Goal: Download file/media

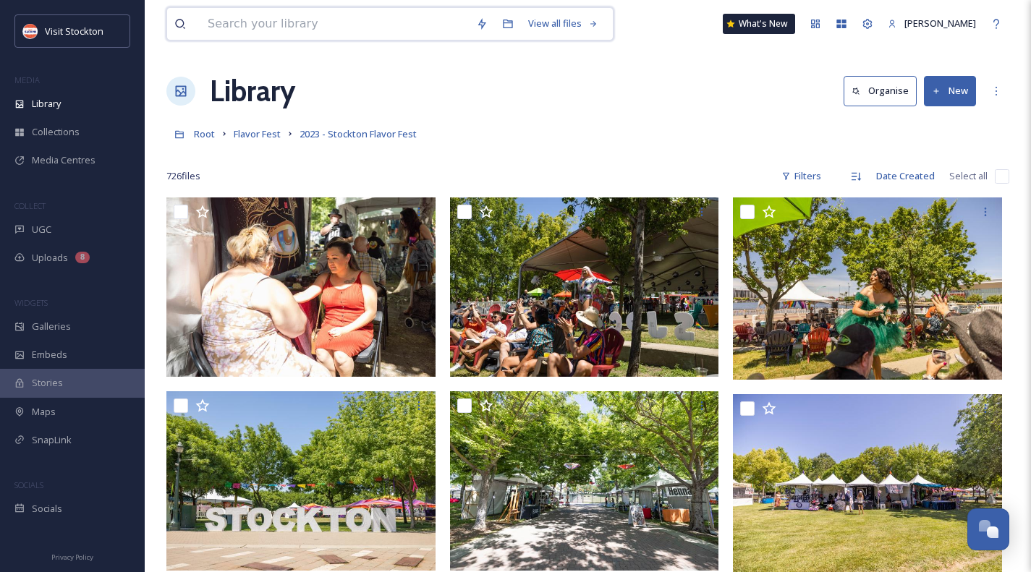
click at [252, 27] on input at bounding box center [334, 24] width 268 height 32
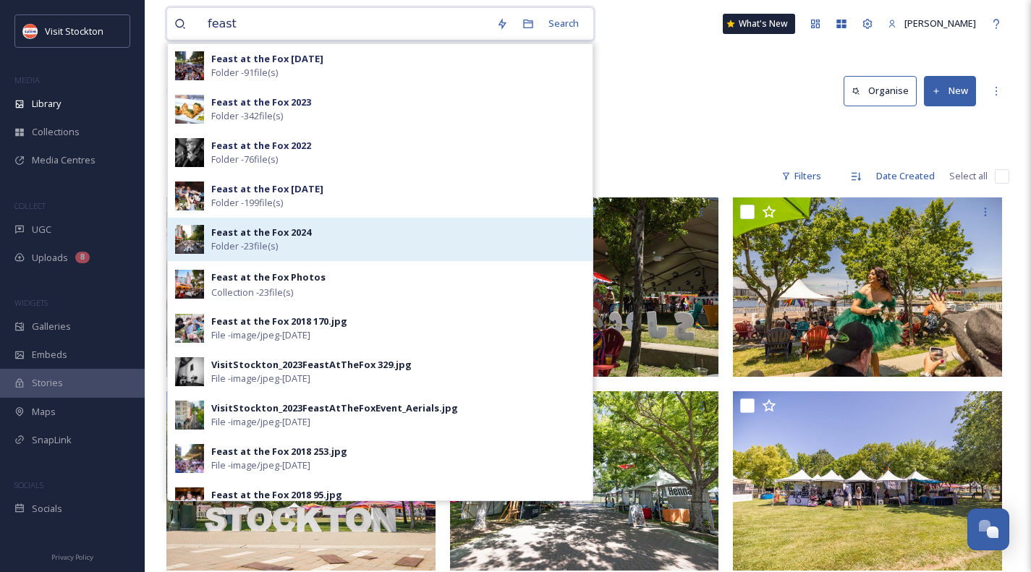
type input "feast"
click at [254, 238] on span "Feast at the Fox 2024" at bounding box center [261, 233] width 100 height 14
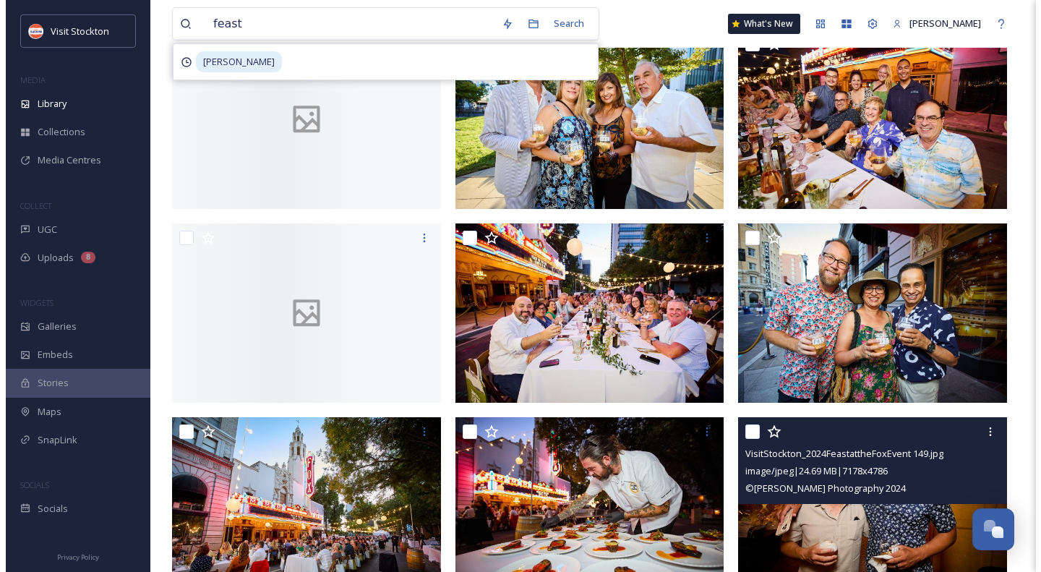
scroll to position [579, 0]
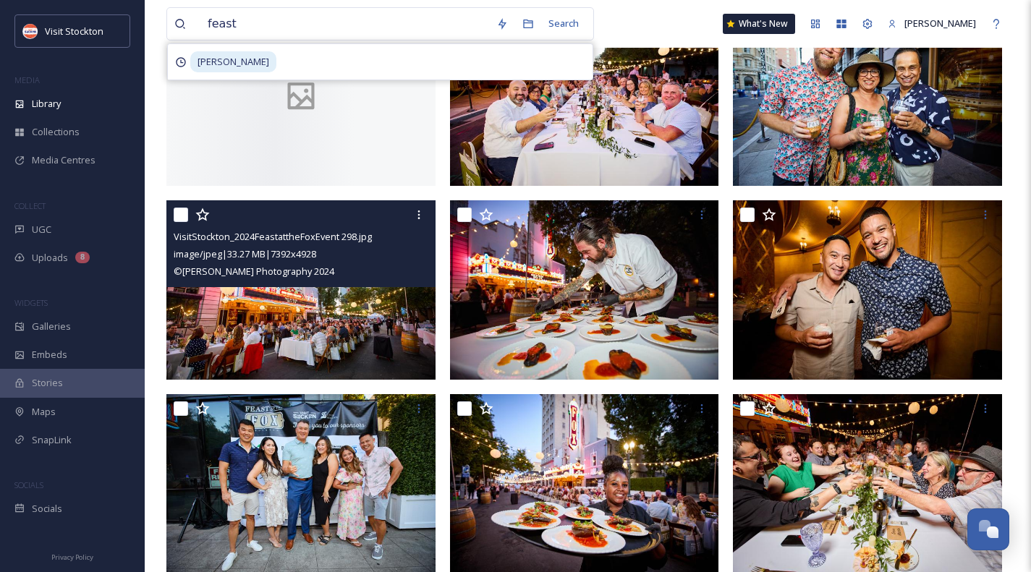
click at [288, 309] on img at bounding box center [300, 289] width 269 height 179
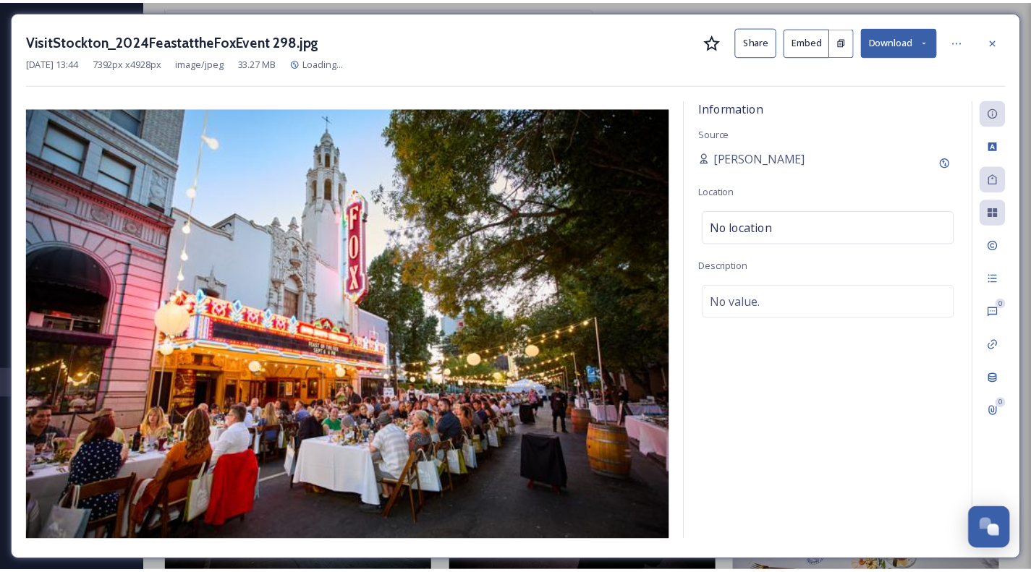
scroll to position [584, 0]
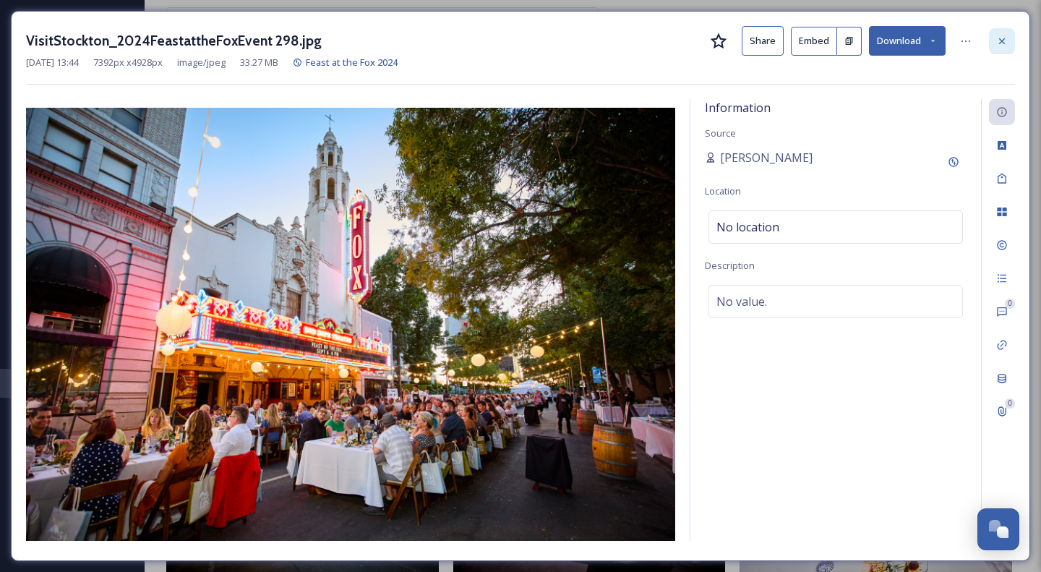
click at [1003, 40] on icon at bounding box center [1003, 41] width 6 height 6
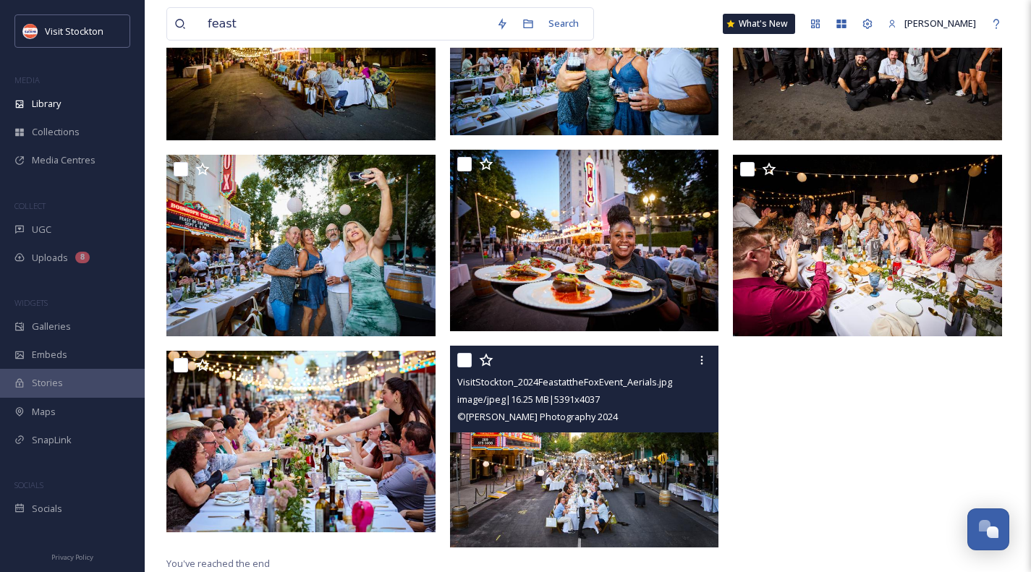
scroll to position [1218, 0]
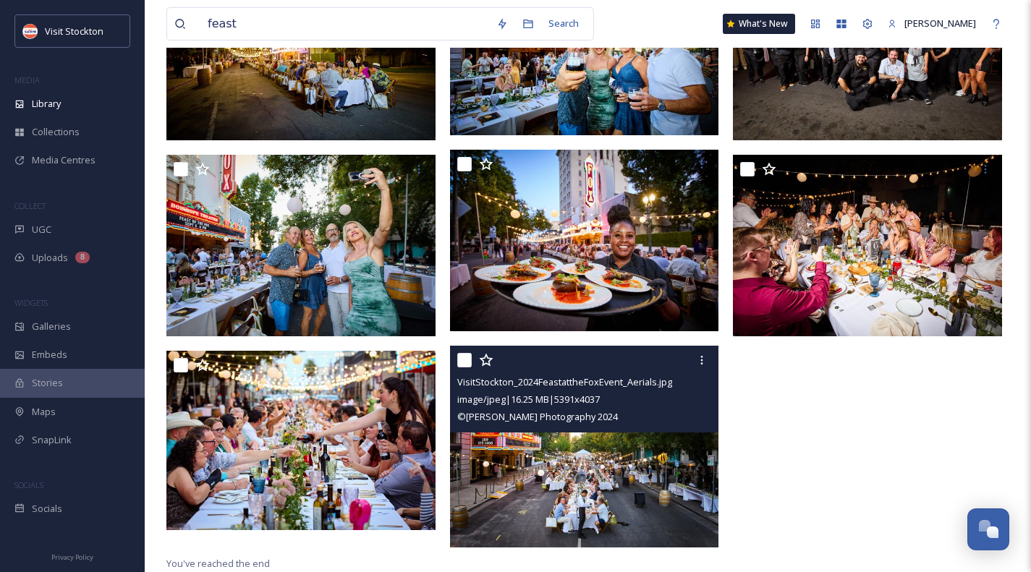
click at [615, 473] on img at bounding box center [584, 446] width 269 height 201
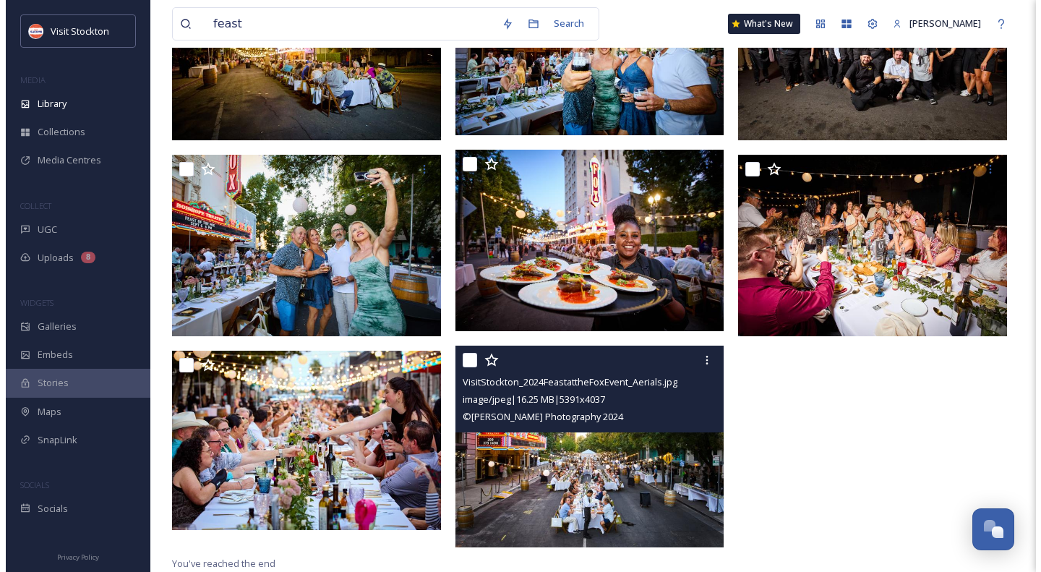
scroll to position [1201, 0]
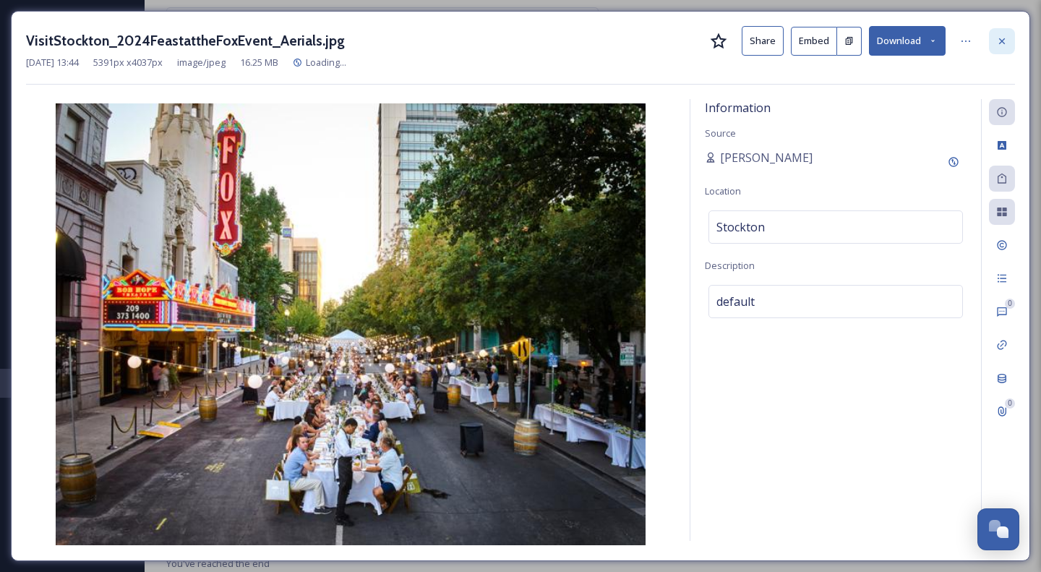
click at [998, 40] on icon at bounding box center [1003, 41] width 12 height 12
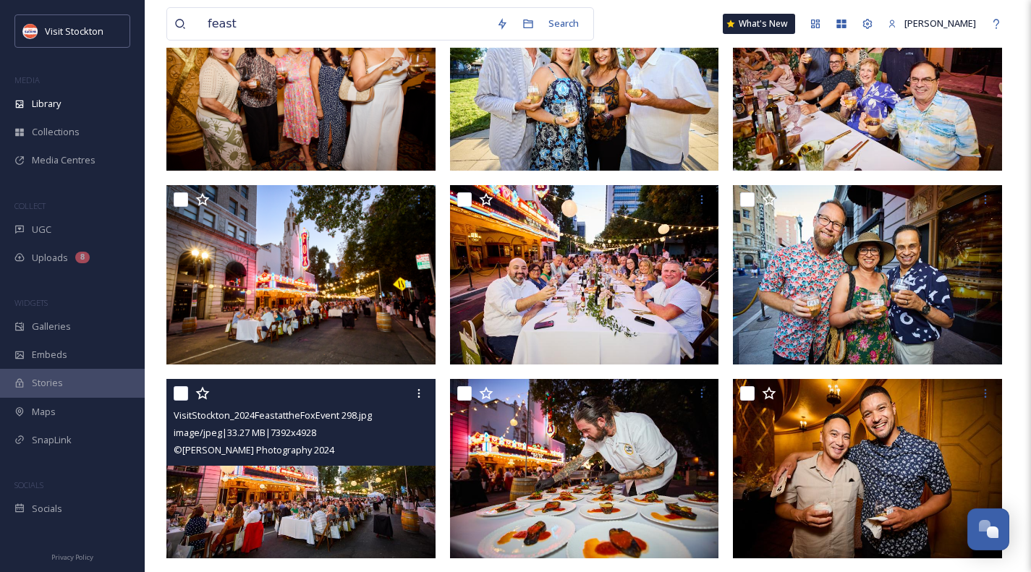
scroll to position [413, 0]
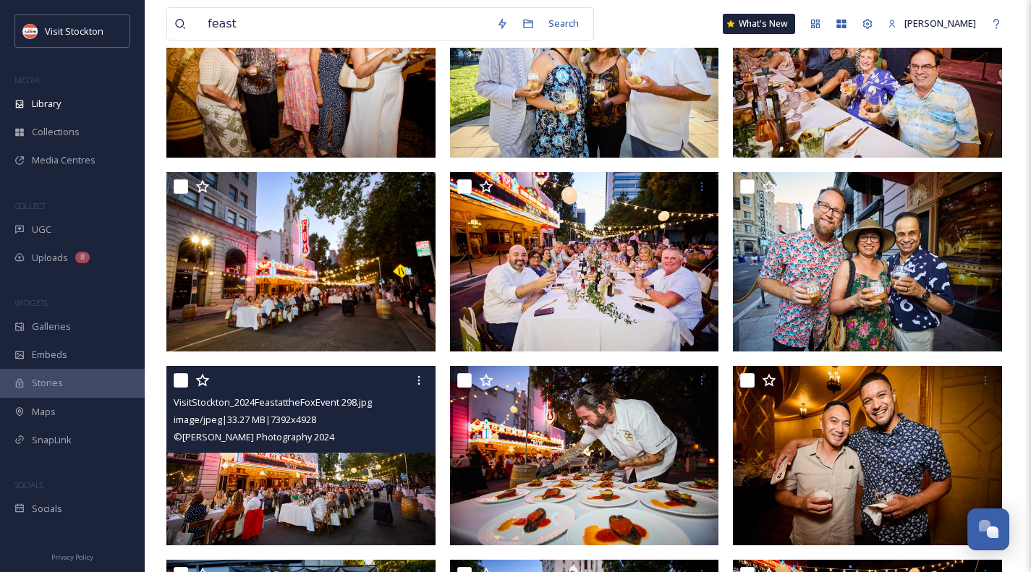
click at [348, 482] on img at bounding box center [300, 455] width 269 height 179
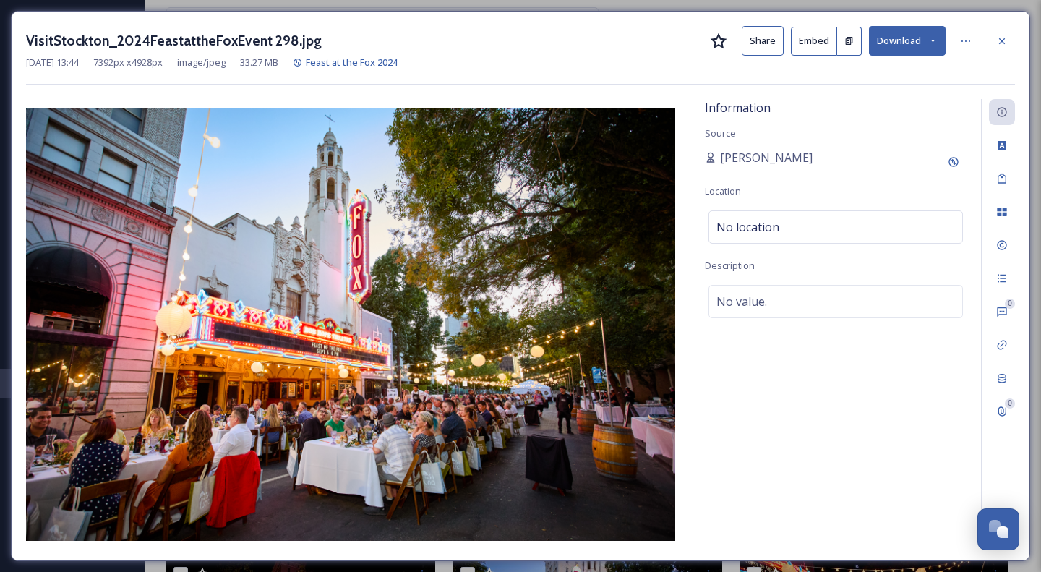
click at [928, 46] on button "Download" at bounding box center [907, 41] width 77 height 30
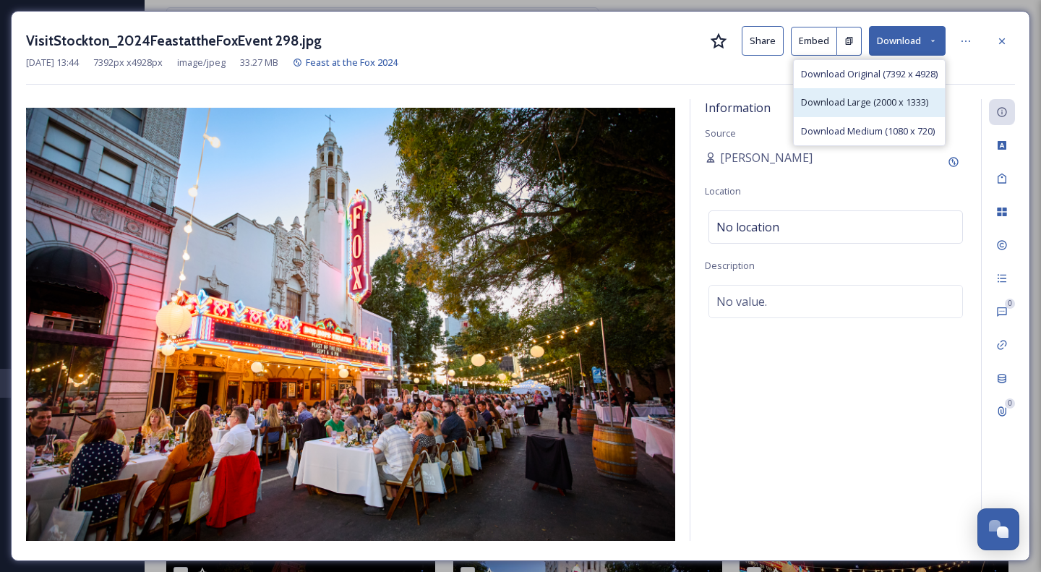
click at [912, 99] on span "Download Large (2000 x 1333)" at bounding box center [864, 102] width 127 height 14
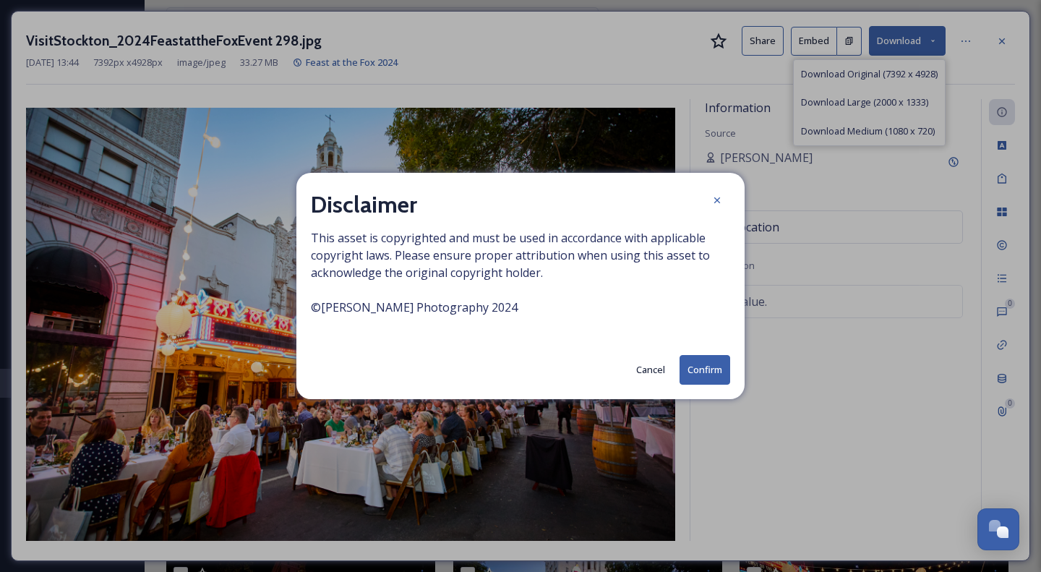
click at [703, 367] on button "Confirm" at bounding box center [705, 370] width 51 height 30
